Goal: Task Accomplishment & Management: Use online tool/utility

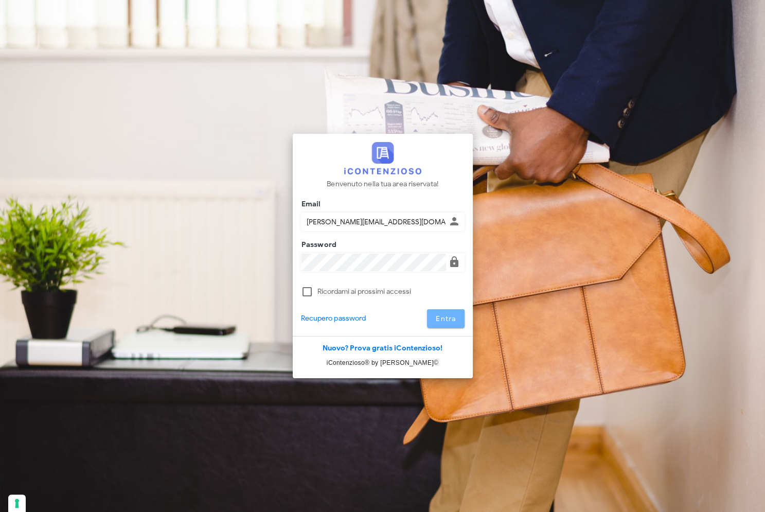
click at [441, 316] on span "Entra" at bounding box center [445, 318] width 21 height 9
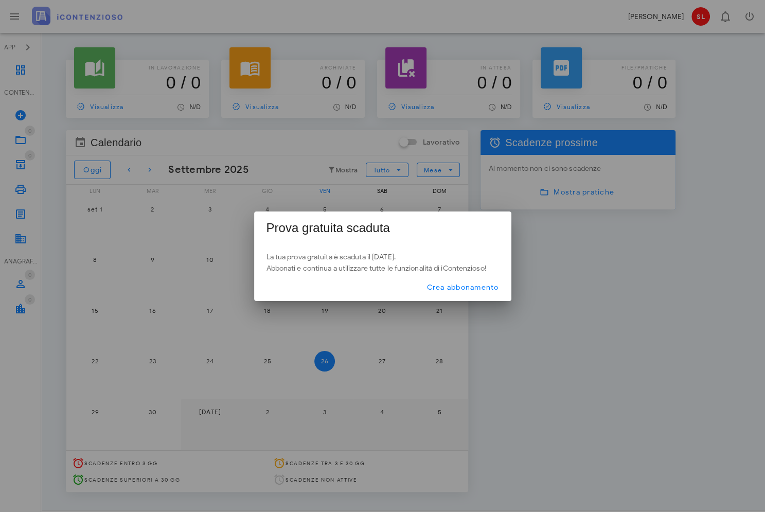
click at [553, 226] on div at bounding box center [382, 256] width 765 height 512
click at [104, 165] on div at bounding box center [382, 256] width 765 height 512
click at [98, 166] on div at bounding box center [382, 256] width 765 height 512
click at [139, 300] on div at bounding box center [382, 256] width 765 height 512
